Goal: Transaction & Acquisition: Purchase product/service

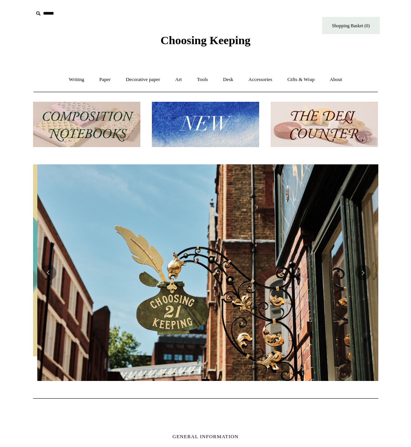
scroll to position [0, 345]
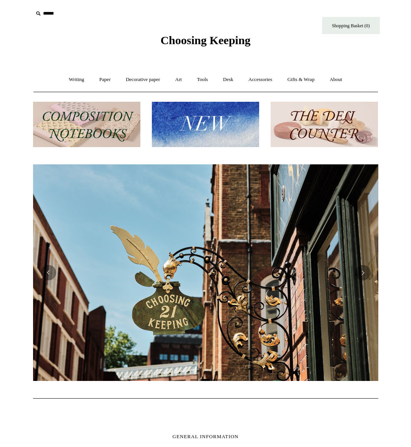
click at [48, 14] on input "text" at bounding box center [80, 14] width 94 height 14
type input "*******"
click at [117, 7] on input "*" at bounding box center [121, 13] width 8 height 13
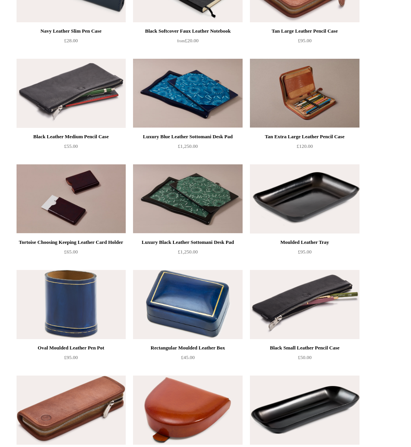
scroll to position [217, 0]
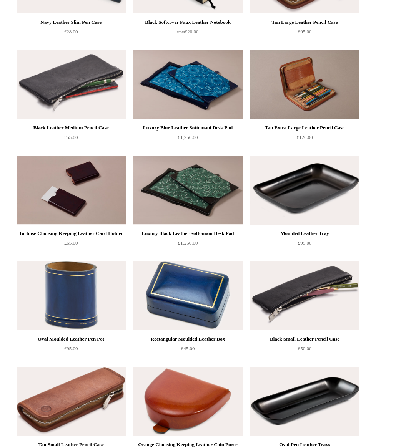
click at [99, 202] on img at bounding box center [71, 190] width 109 height 69
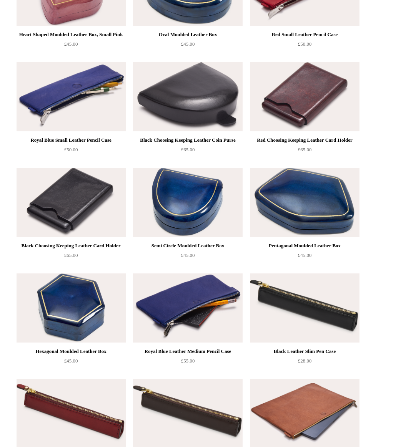
scroll to position [822, 0]
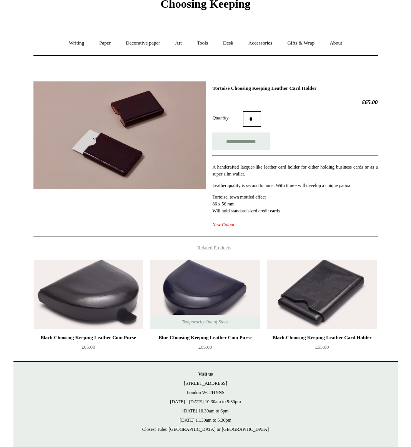
scroll to position [37, 0]
